Goal: Find specific page/section: Find specific page/section

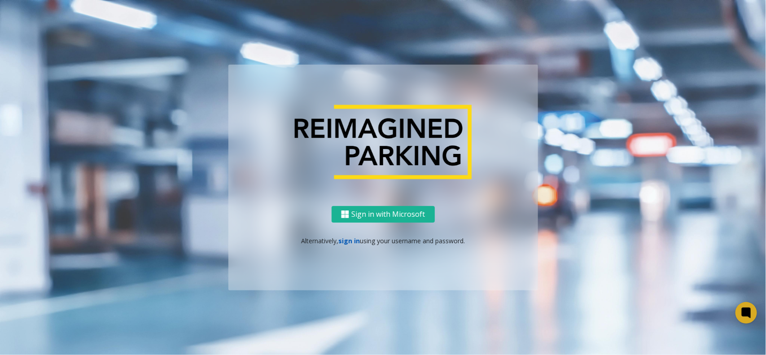
click at [347, 238] on link "sign in" at bounding box center [349, 241] width 22 height 9
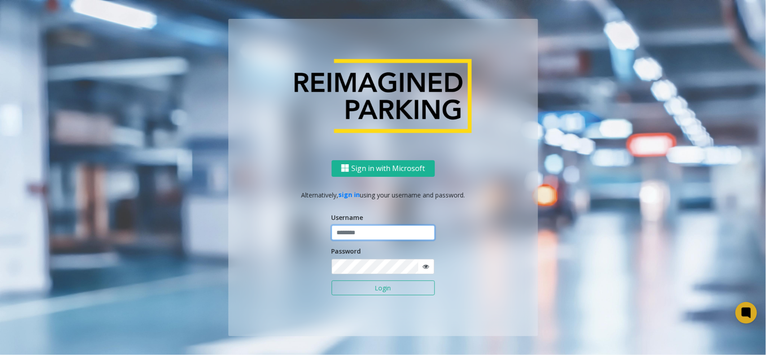
click at [351, 228] on input "text" at bounding box center [383, 232] width 103 height 15
type input "******"
click at [332, 281] on button "Login" at bounding box center [383, 288] width 103 height 15
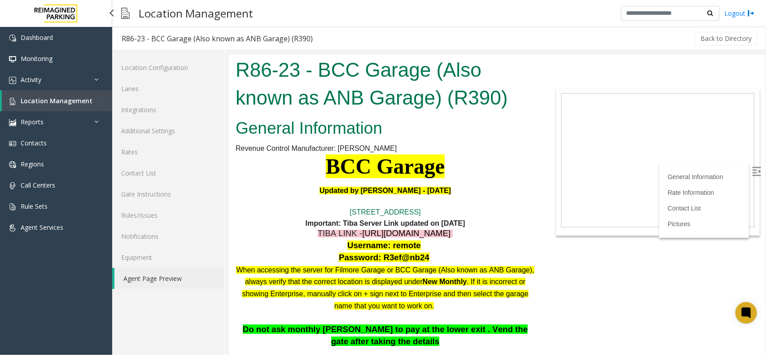
click at [96, 104] on link "Location Management" at bounding box center [57, 100] width 110 height 21
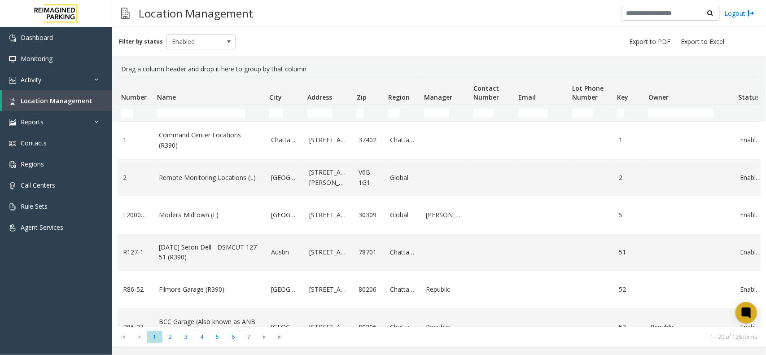
click at [749, 48] on div "Filter by status Enabled" at bounding box center [439, 41] width 654 height 29
click at [201, 111] on input "Name Filter" at bounding box center [201, 113] width 88 height 9
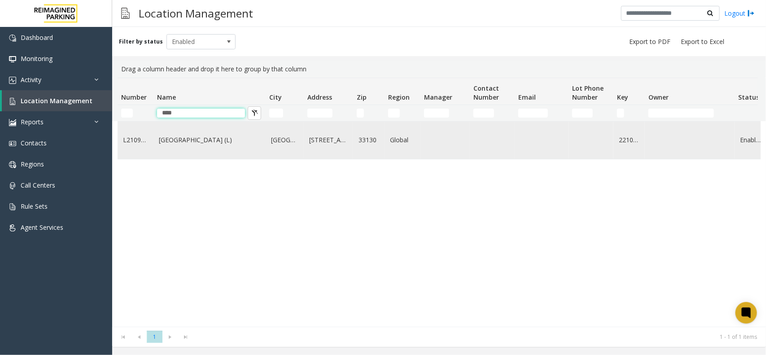
type input "****"
click at [217, 138] on link "[GEOGRAPHIC_DATA] (L)" at bounding box center [209, 140] width 101 height 10
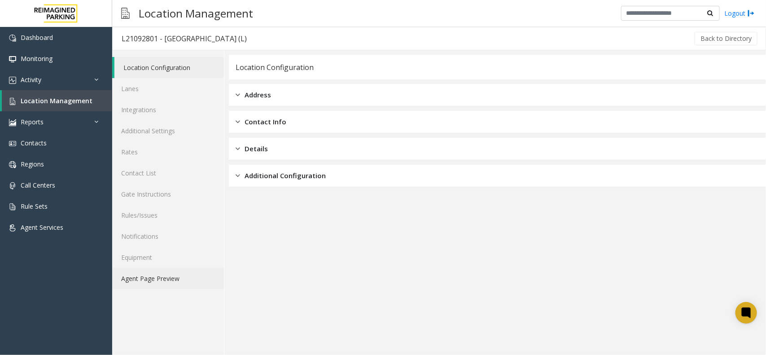
click at [180, 271] on link "Agent Page Preview" at bounding box center [168, 278] width 112 height 21
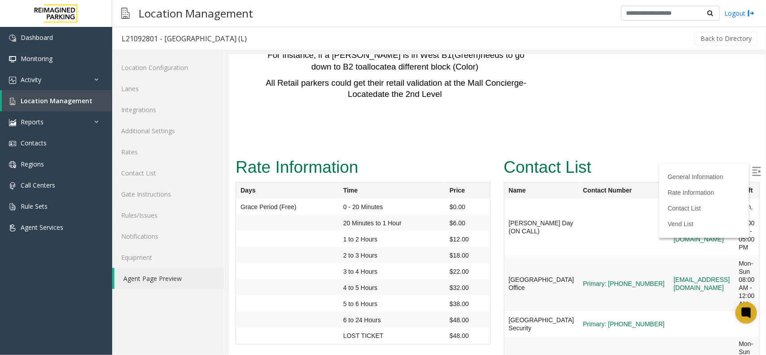
scroll to position [1964, 0]
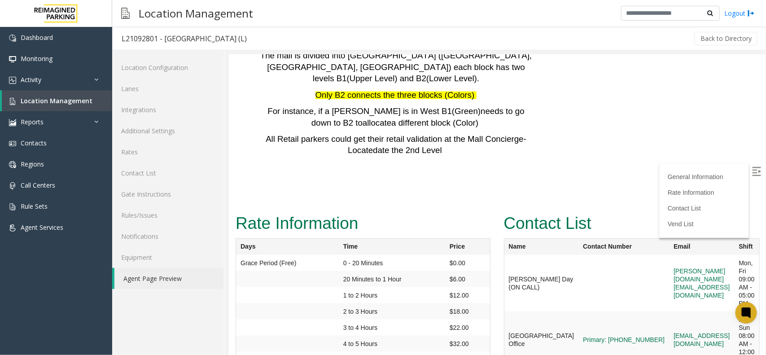
click at [752, 172] on img at bounding box center [756, 171] width 9 height 9
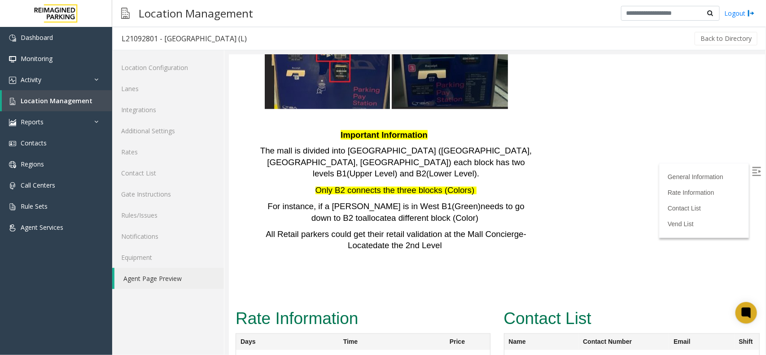
scroll to position [1866, 0]
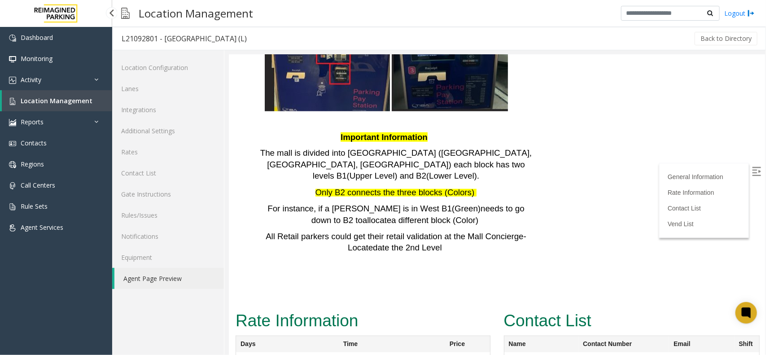
click at [97, 104] on link "Location Management" at bounding box center [57, 100] width 110 height 21
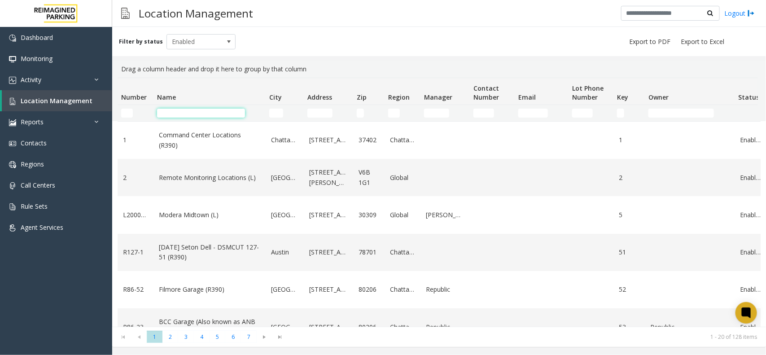
click at [210, 111] on input "Name Filter" at bounding box center [201, 113] width 88 height 9
